Goal: Find contact information: Obtain details needed to contact an individual or organization

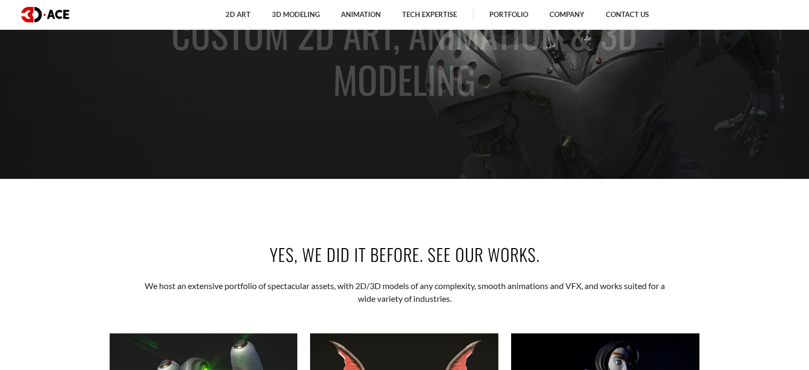
scroll to position [192, 0]
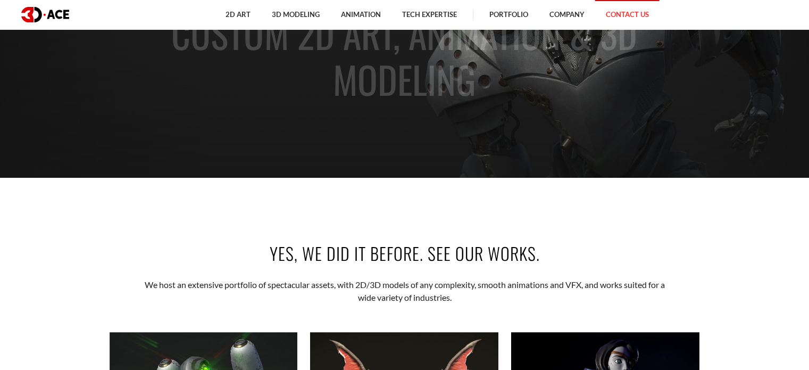
click at [638, 23] on link "Contact Us" at bounding box center [627, 14] width 64 height 29
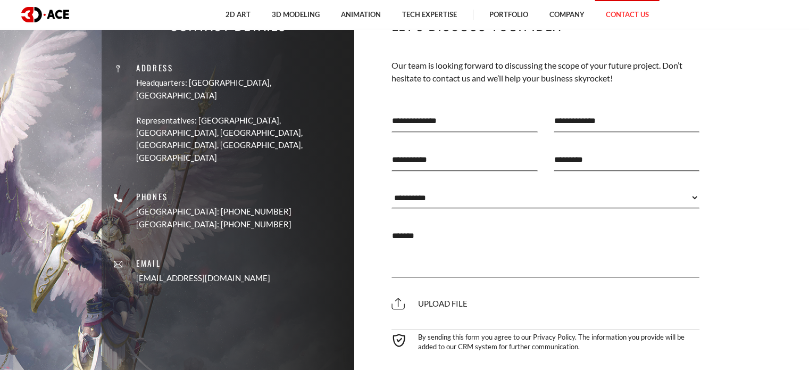
scroll to position [413, 0]
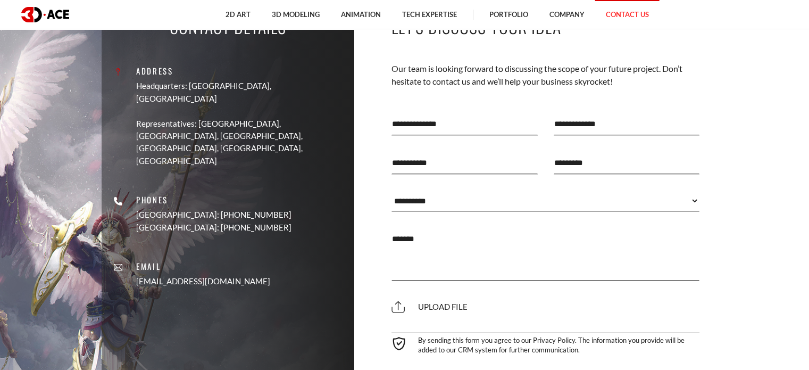
click at [251, 118] on p "Representatives: [GEOGRAPHIC_DATA], [GEOGRAPHIC_DATA], [GEOGRAPHIC_DATA], [GEOG…" at bounding box center [241, 143] width 210 height 50
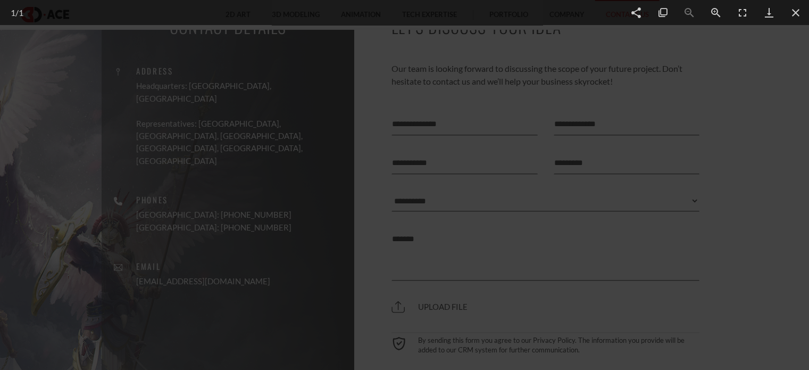
click at [719, 44] on div at bounding box center [404, 185] width 809 height 370
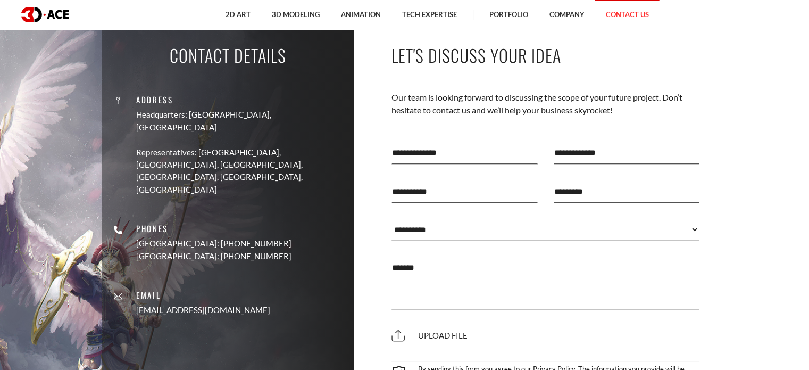
scroll to position [393, 0]
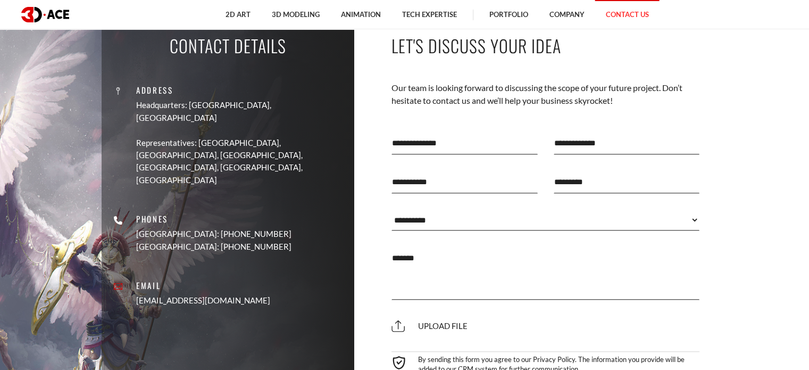
drag, startPoint x: 254, startPoint y: 262, endPoint x: 177, endPoint y: 266, distance: 77.8
click at [177, 266] on div "Address Headquarters: [GEOGRAPHIC_DATA], Cyprus Representatives: [GEOGRAPHIC_DA…" at bounding box center [228, 189] width 237 height 249
copy link "[EMAIL_ADDRESS][DOMAIN_NAME]"
